Goal: Find contact information: Find contact information

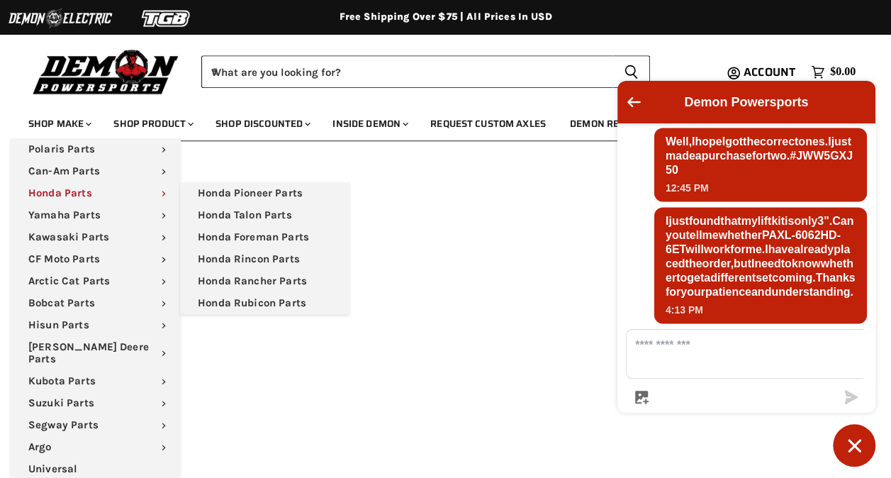
scroll to position [71, 0]
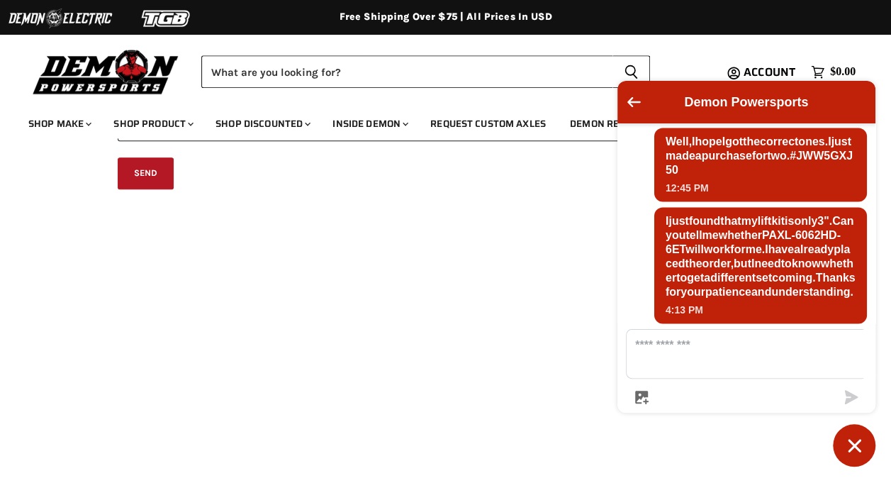
scroll to position [213, 0]
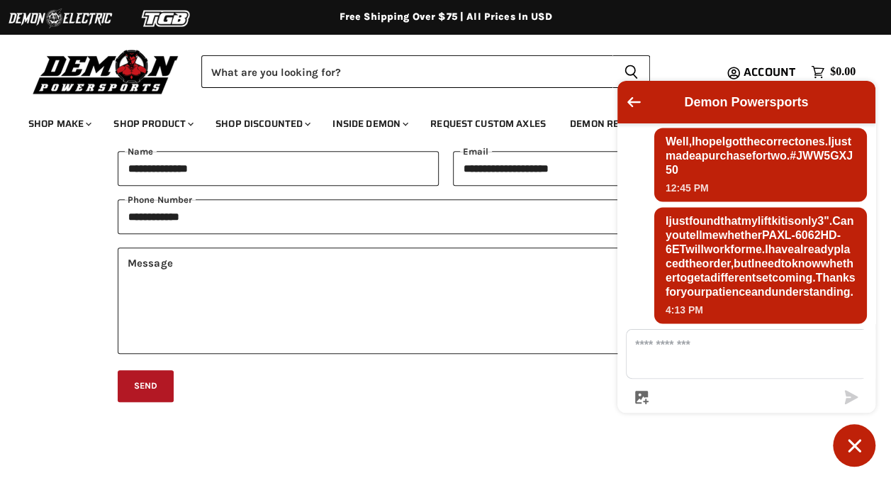
click at [861, 451] on icon "Chat window" at bounding box center [855, 446] width 22 height 22
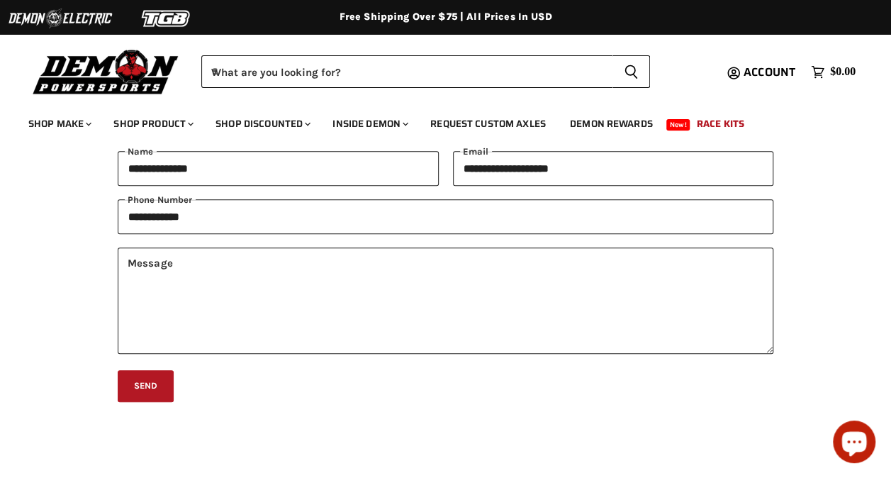
click at [859, 443] on icon "Chat window" at bounding box center [854, 441] width 41 height 41
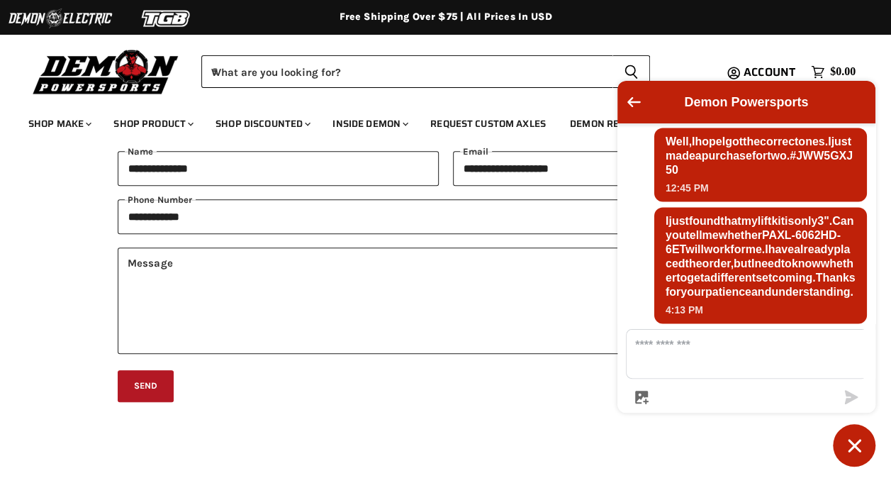
scroll to position [1303, 0]
